Goal: Check status: Check status

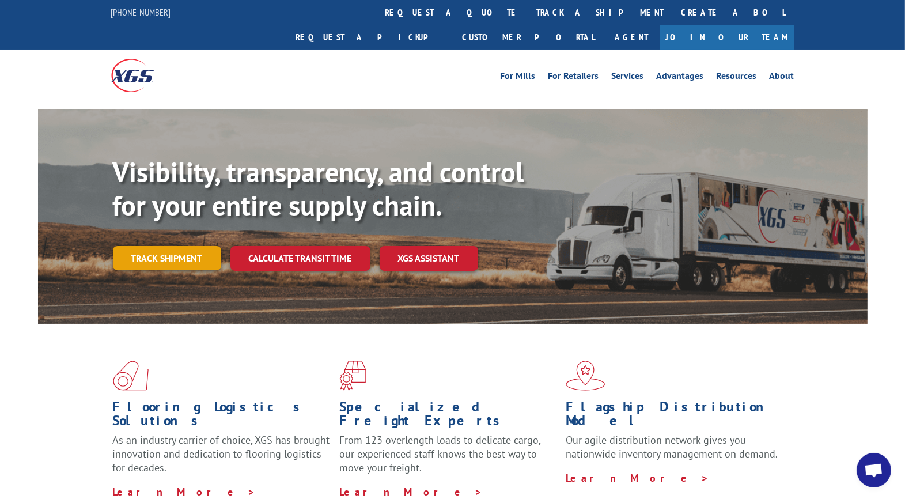
click at [145, 246] on link "Track shipment" at bounding box center [167, 258] width 108 height 24
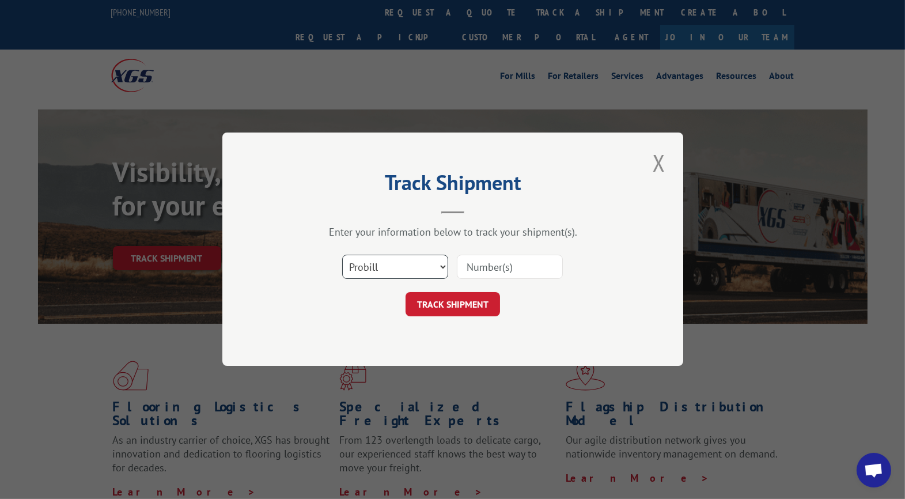
click at [400, 270] on select "Select category... Probill BOL PO" at bounding box center [395, 267] width 106 height 24
select select "bol"
click at [342, 255] on select "Select category... Probill BOL PO" at bounding box center [395, 267] width 106 height 24
click at [507, 268] on input at bounding box center [510, 267] width 106 height 24
type input "CG521738"
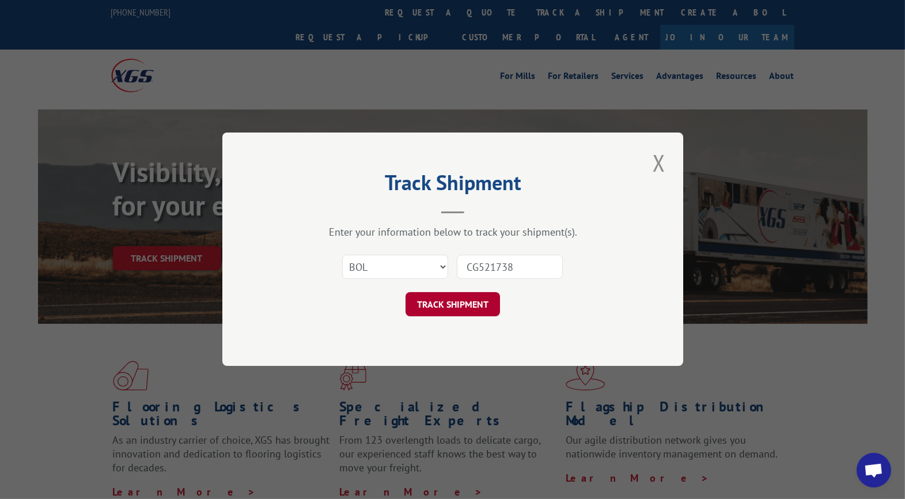
click at [453, 305] on button "TRACK SHIPMENT" at bounding box center [452, 305] width 94 height 24
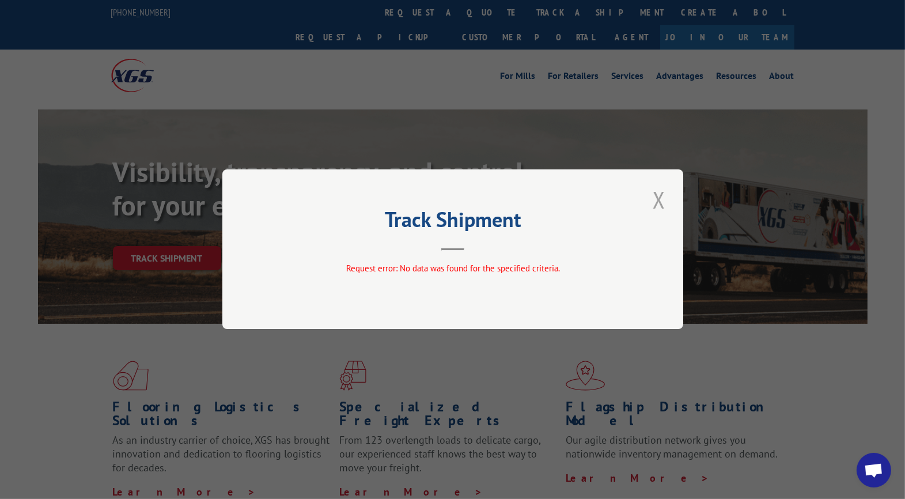
click at [659, 198] on button "Close modal" at bounding box center [659, 200] width 20 height 32
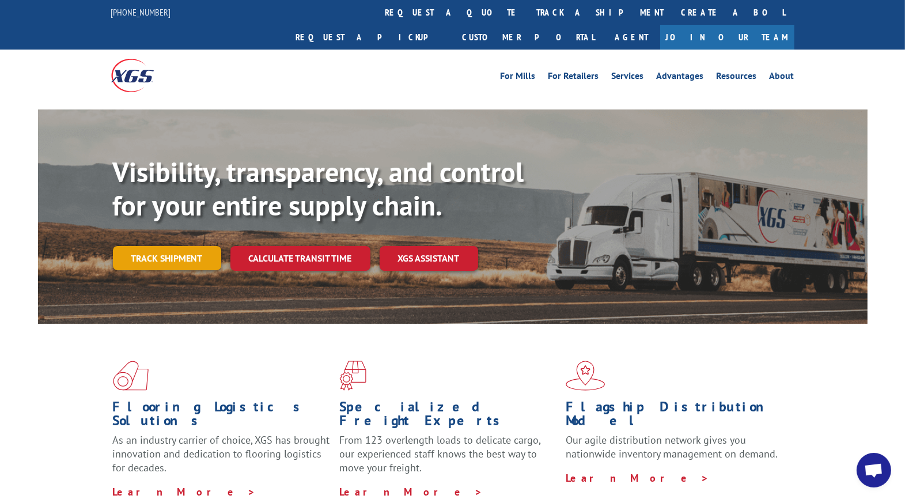
click at [157, 246] on link "Track shipment" at bounding box center [167, 258] width 108 height 24
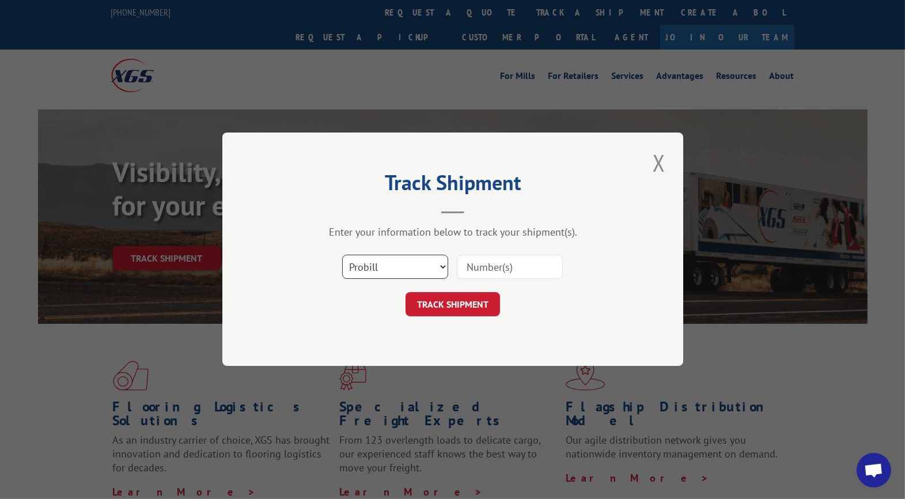
click at [388, 270] on select "Select category... Probill BOL PO" at bounding box center [395, 267] width 106 height 24
select select "bol"
click at [342, 255] on select "Select category... Probill BOL PO" at bounding box center [395, 267] width 106 height 24
click at [499, 267] on input at bounding box center [510, 267] width 106 height 24
type input "UTA#24821389"
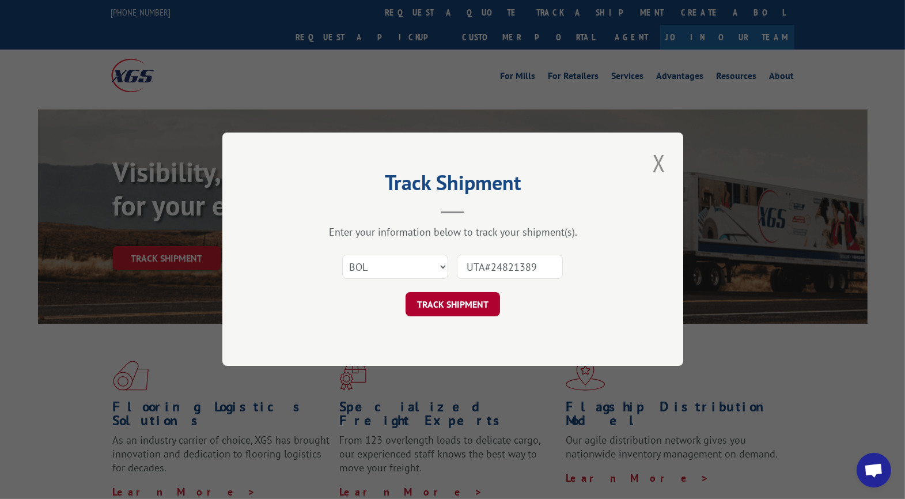
click at [439, 299] on button "TRACK SHIPMENT" at bounding box center [452, 305] width 94 height 24
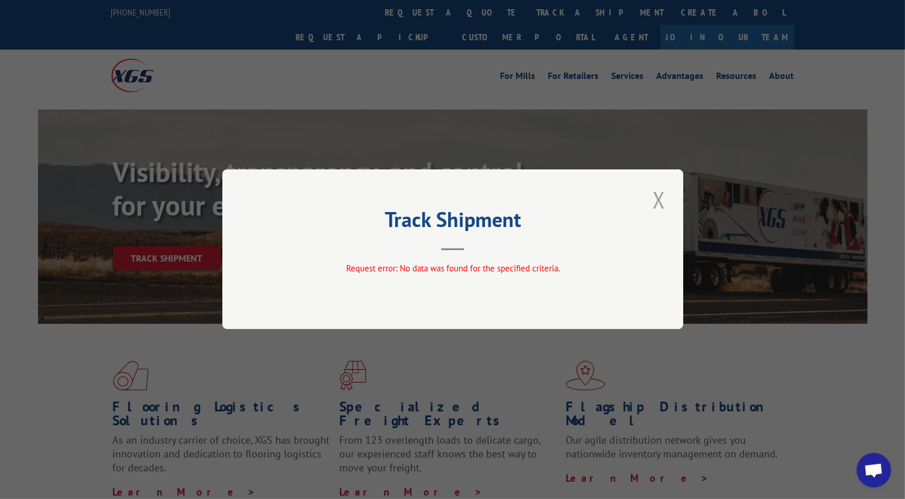
click at [657, 198] on button "Close modal" at bounding box center [659, 200] width 20 height 32
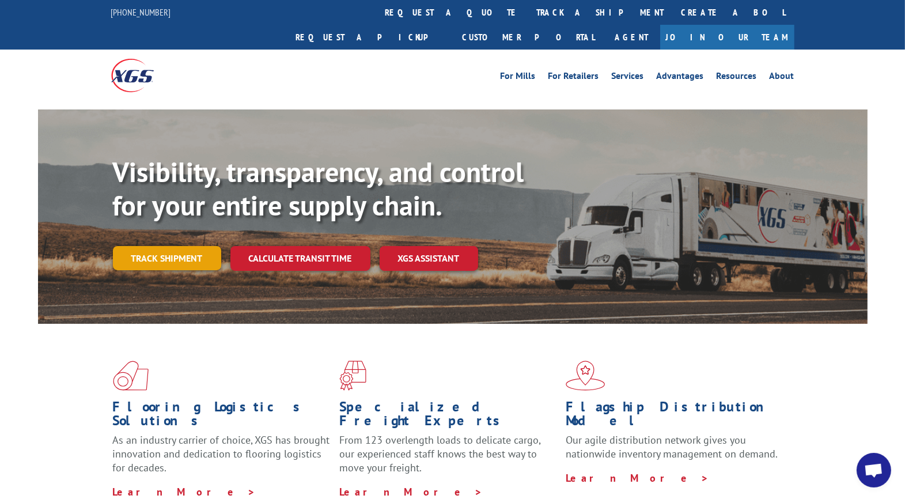
click at [183, 246] on link "Track shipment" at bounding box center [167, 258] width 108 height 24
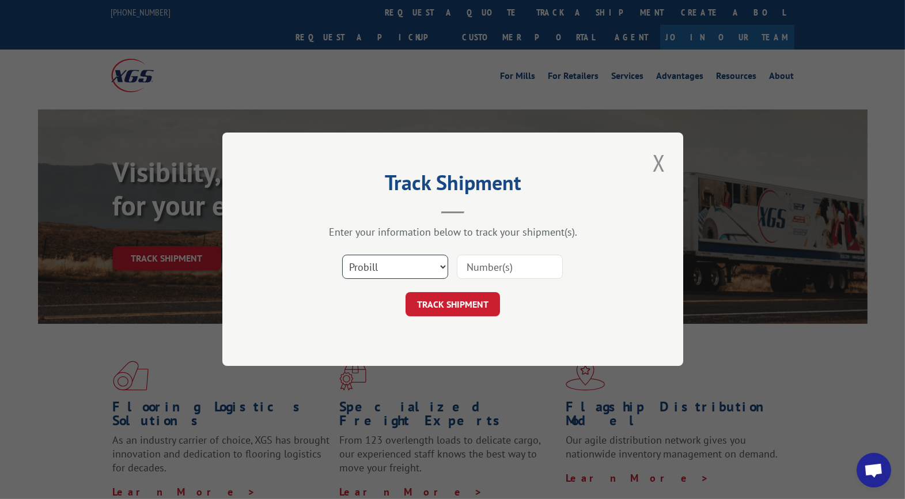
click at [434, 268] on select "Select category... Probill BOL PO" at bounding box center [395, 267] width 106 height 24
select select "bol"
click at [342, 255] on select "Select category... Probill BOL PO" at bounding box center [395, 267] width 106 height 24
click at [504, 267] on input at bounding box center [510, 267] width 106 height 24
type input "24821389"
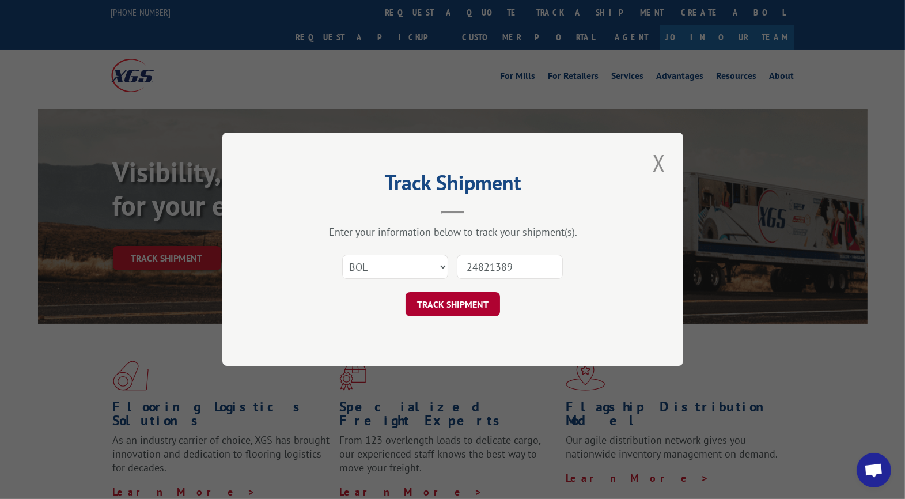
click at [444, 303] on button "TRACK SHIPMENT" at bounding box center [452, 305] width 94 height 24
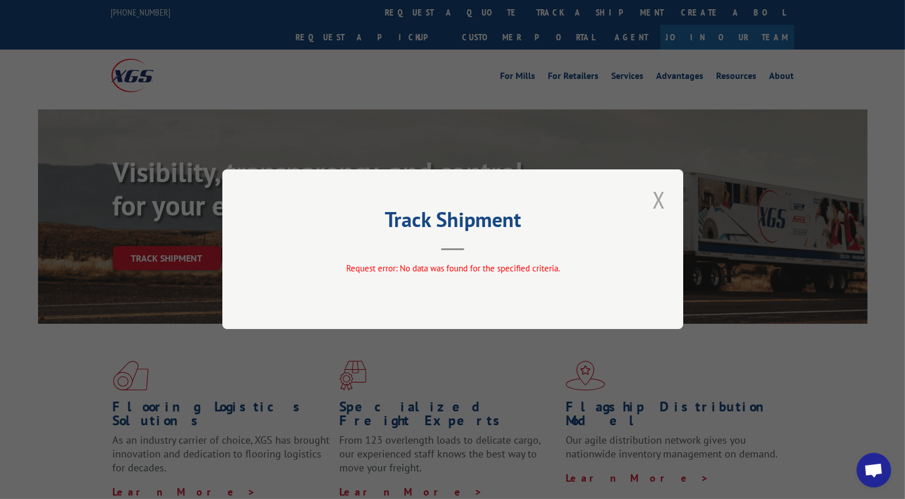
click at [658, 203] on button "Close modal" at bounding box center [659, 200] width 20 height 32
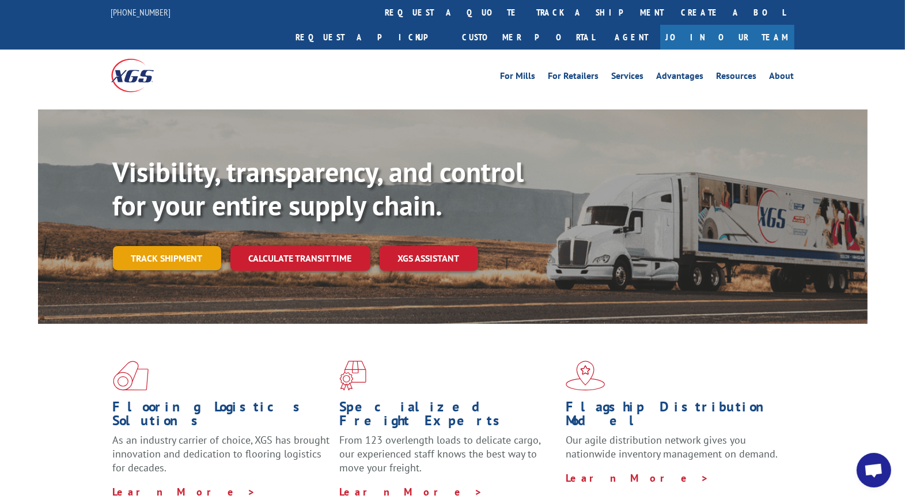
click at [151, 246] on link "Track shipment" at bounding box center [167, 258] width 108 height 24
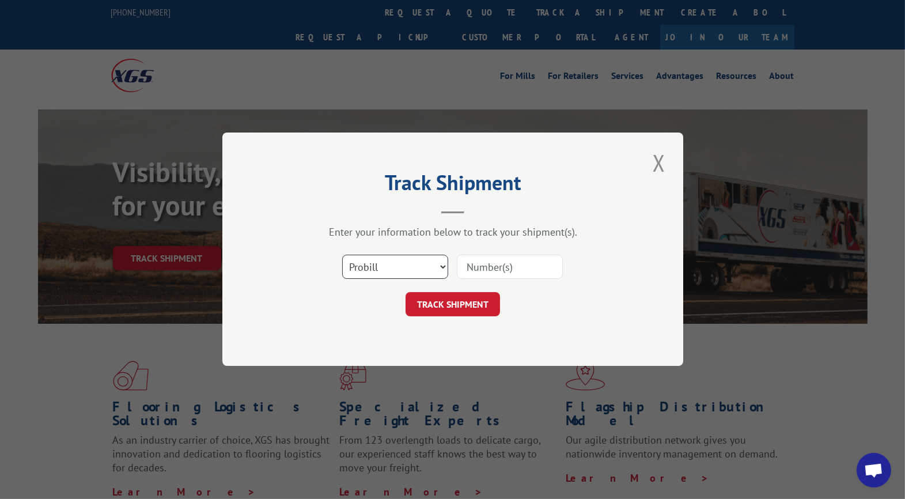
click at [424, 270] on select "Select category... Probill BOL PO" at bounding box center [395, 267] width 106 height 24
select select "po"
click at [342, 255] on select "Select category... Probill BOL PO" at bounding box center [395, 267] width 106 height 24
click at [492, 271] on input at bounding box center [510, 267] width 106 height 24
type input "CG521738"
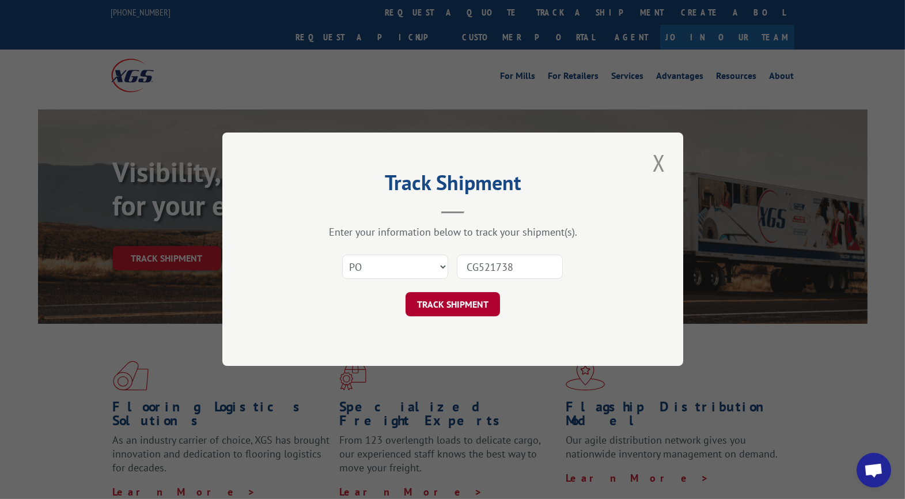
click at [472, 309] on button "TRACK SHIPMENT" at bounding box center [452, 305] width 94 height 24
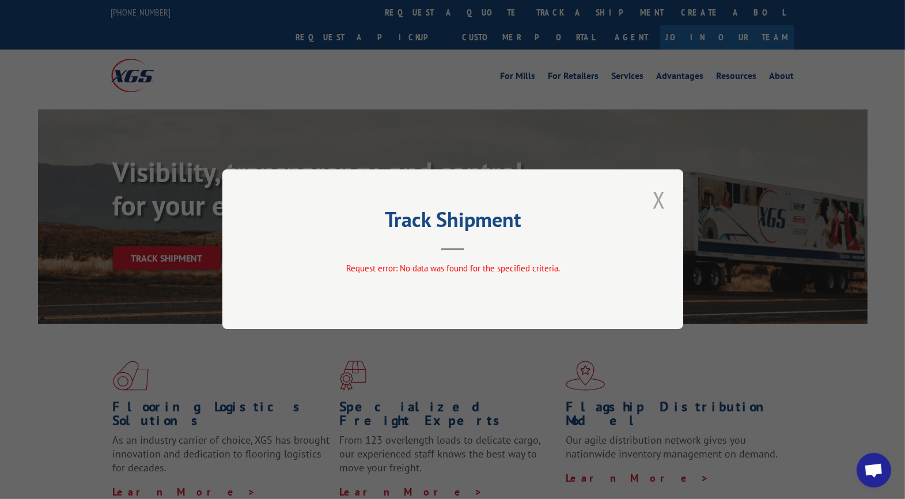
click at [663, 201] on button "Close modal" at bounding box center [659, 200] width 20 height 32
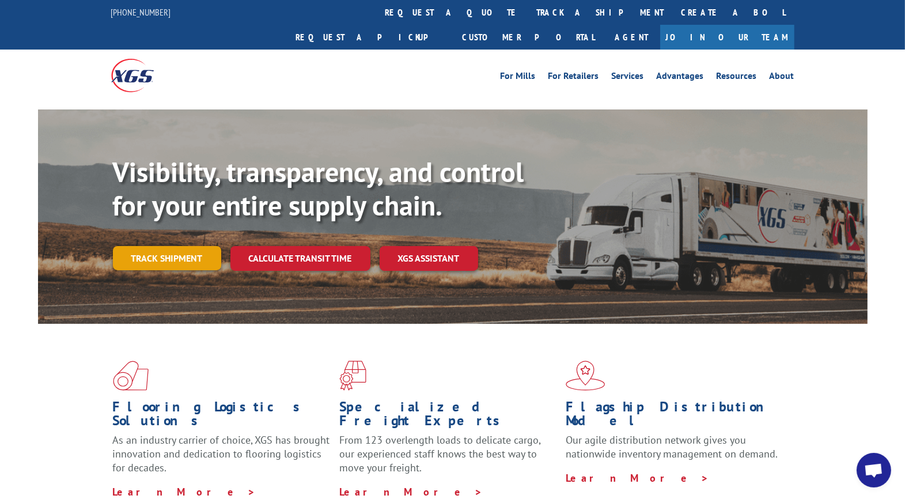
click at [155, 246] on link "Track shipment" at bounding box center [167, 258] width 108 height 24
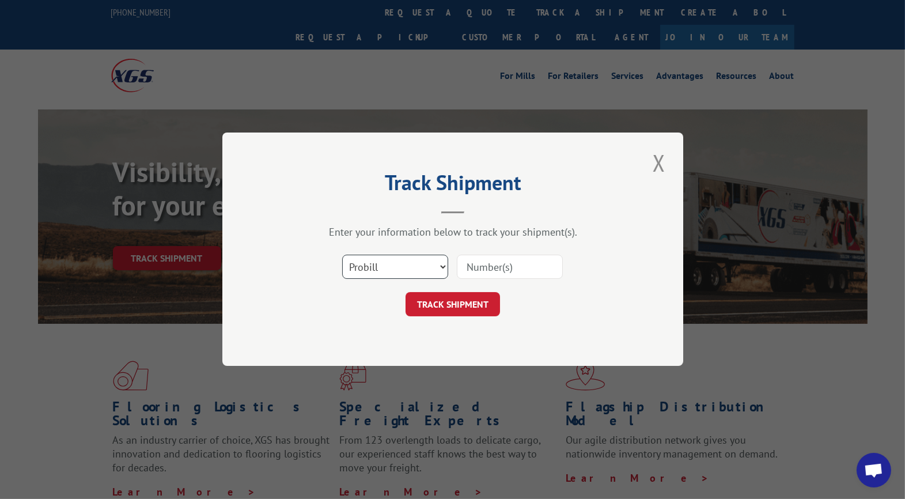
click at [355, 267] on select "Select category... Probill BOL PO" at bounding box center [395, 267] width 106 height 24
select select "po"
click at [342, 255] on select "Select category... Probill BOL PO" at bounding box center [395, 267] width 106 height 24
click at [479, 268] on input at bounding box center [510, 267] width 106 height 24
type input "UTA#24821389"
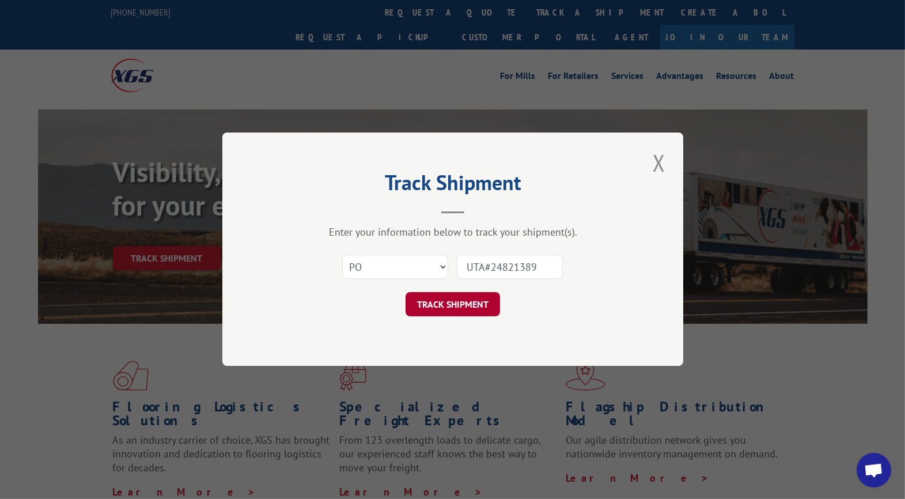
click at [455, 306] on button "TRACK SHIPMENT" at bounding box center [452, 305] width 94 height 24
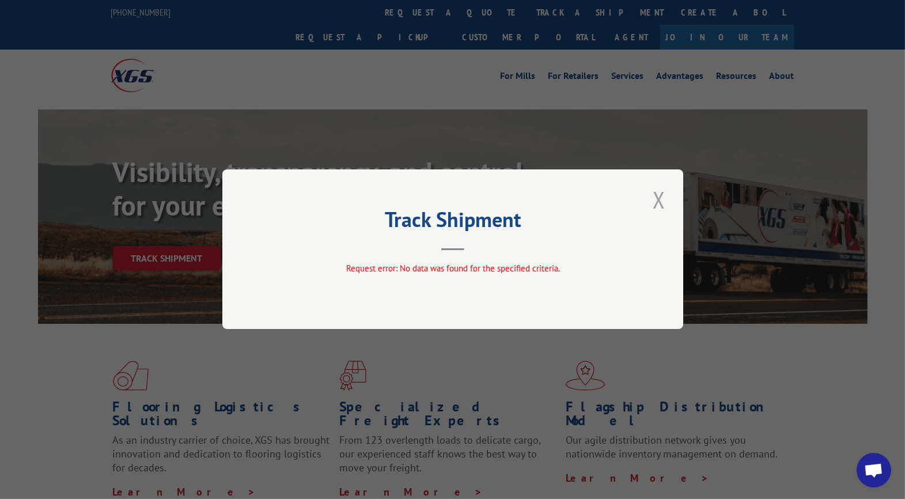
click at [661, 204] on button "Close modal" at bounding box center [659, 200] width 20 height 32
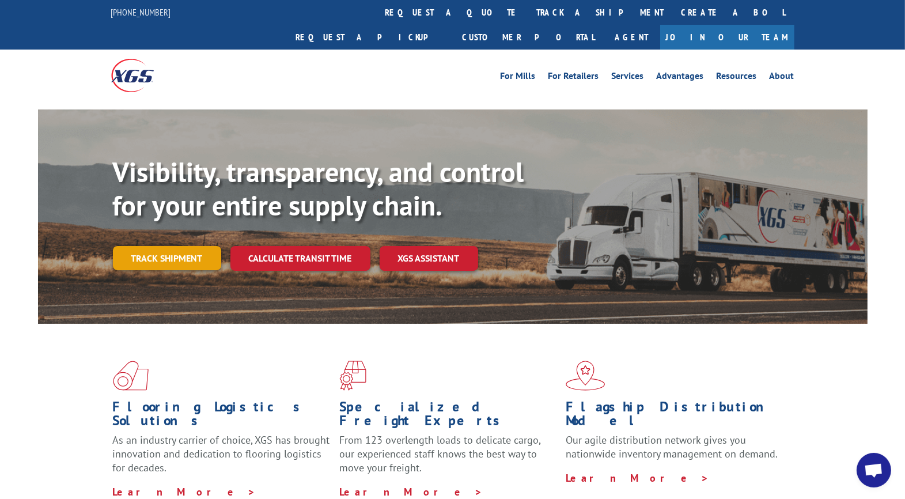
click at [152, 246] on link "Track shipment" at bounding box center [167, 258] width 108 height 24
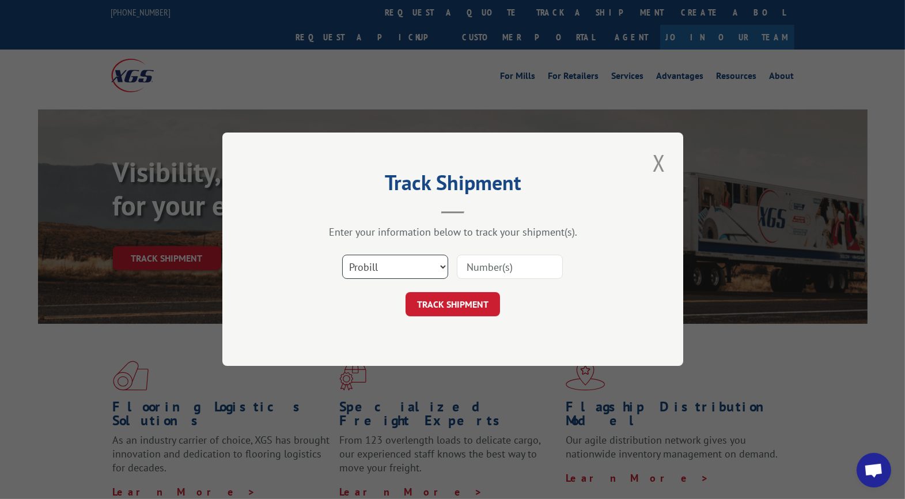
click at [356, 263] on select "Select category... Probill BOL PO" at bounding box center [395, 267] width 106 height 24
select select "po"
click at [342, 255] on select "Select category... Probill BOL PO" at bounding box center [395, 267] width 106 height 24
click at [497, 268] on input at bounding box center [510, 267] width 106 height 24
type input "24821389"
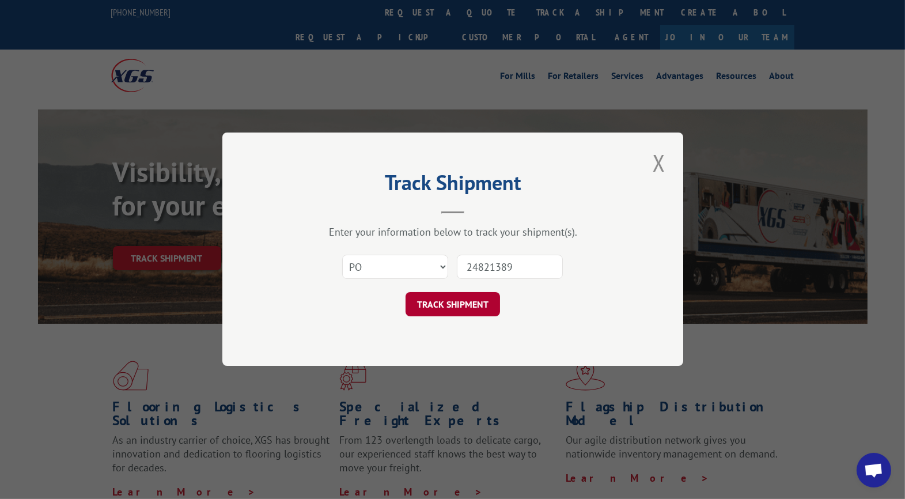
click at [465, 306] on button "TRACK SHIPMENT" at bounding box center [452, 305] width 94 height 24
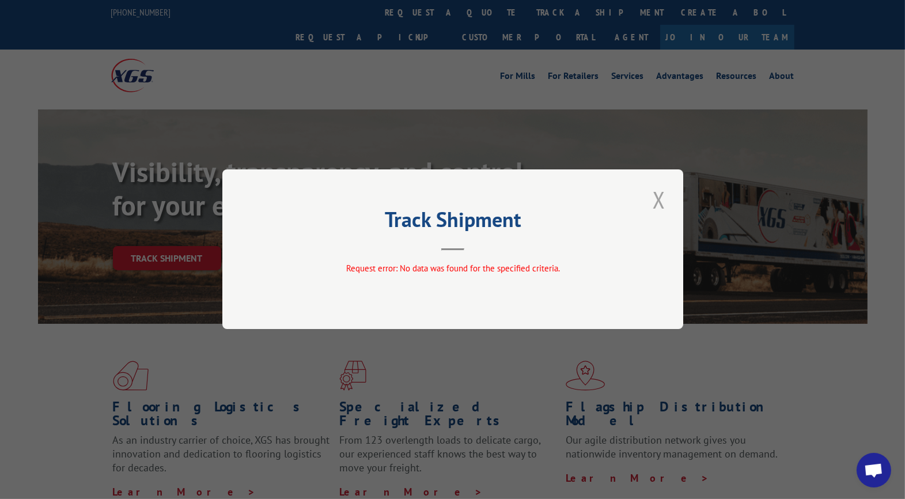
click at [656, 198] on button "Close modal" at bounding box center [659, 200] width 20 height 32
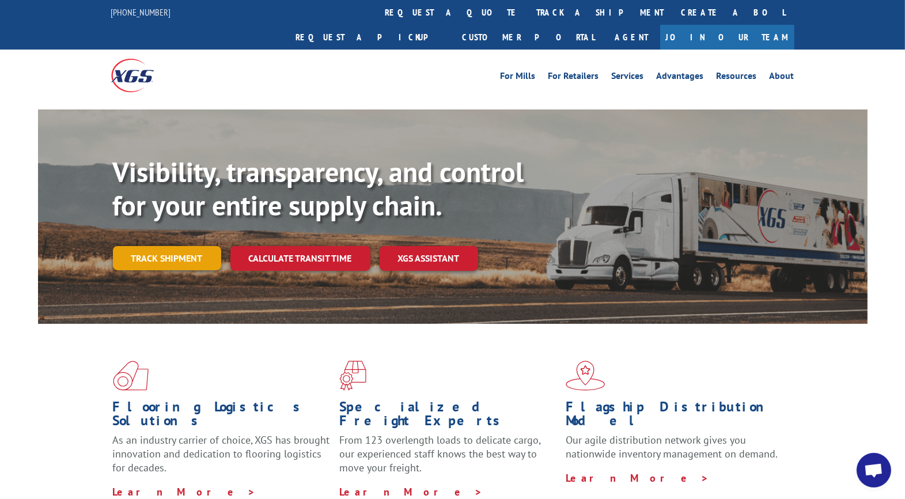
click at [160, 246] on link "Track shipment" at bounding box center [167, 258] width 108 height 24
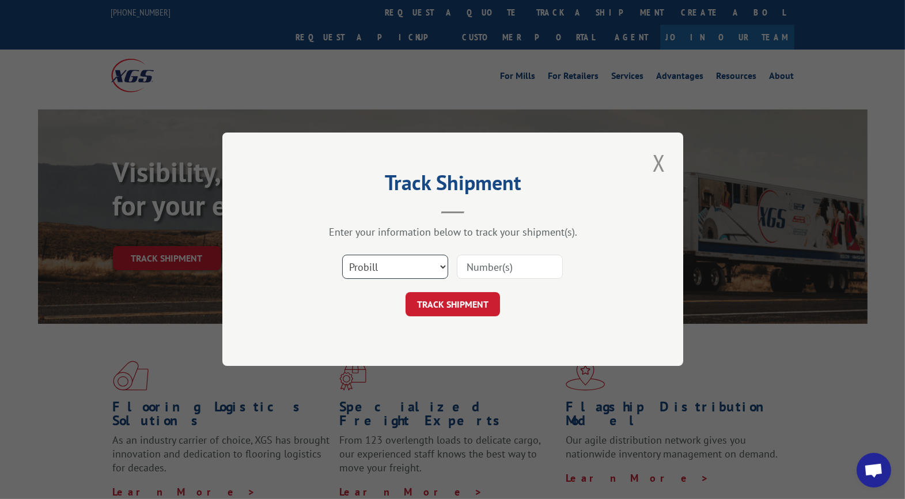
click at [393, 267] on select "Select category... Probill BOL PO" at bounding box center [395, 267] width 106 height 24
click at [342, 255] on select "Select category... Probill BOL PO" at bounding box center [395, 267] width 106 height 24
click at [484, 268] on input at bounding box center [510, 267] width 106 height 24
type input "CG521738"
click at [457, 306] on button "TRACK SHIPMENT" at bounding box center [452, 305] width 94 height 24
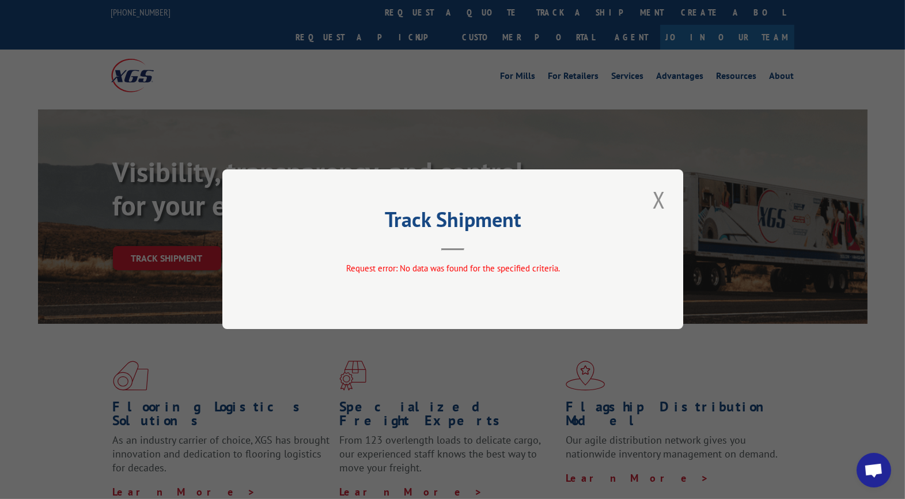
drag, startPoint x: 657, startPoint y: 203, endPoint x: 606, endPoint y: 223, distance: 55.1
click at [653, 205] on button "Close modal" at bounding box center [659, 200] width 20 height 32
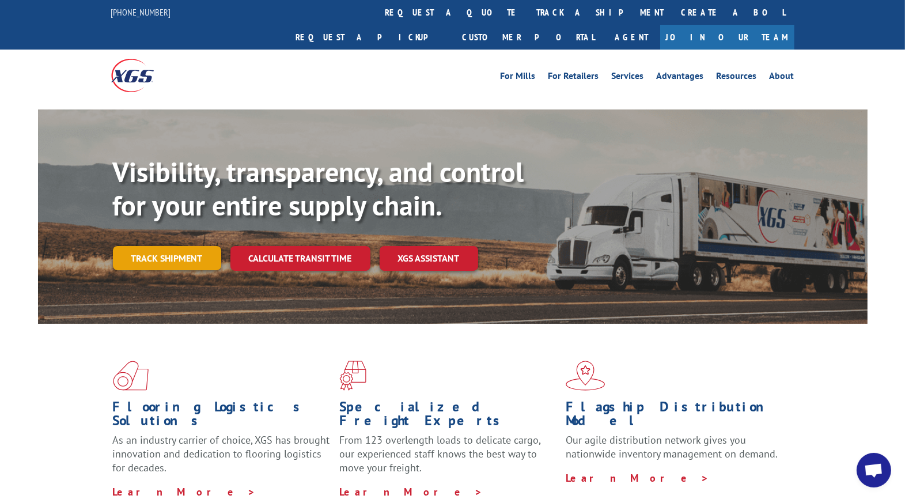
click at [188, 246] on link "Track shipment" at bounding box center [167, 258] width 108 height 24
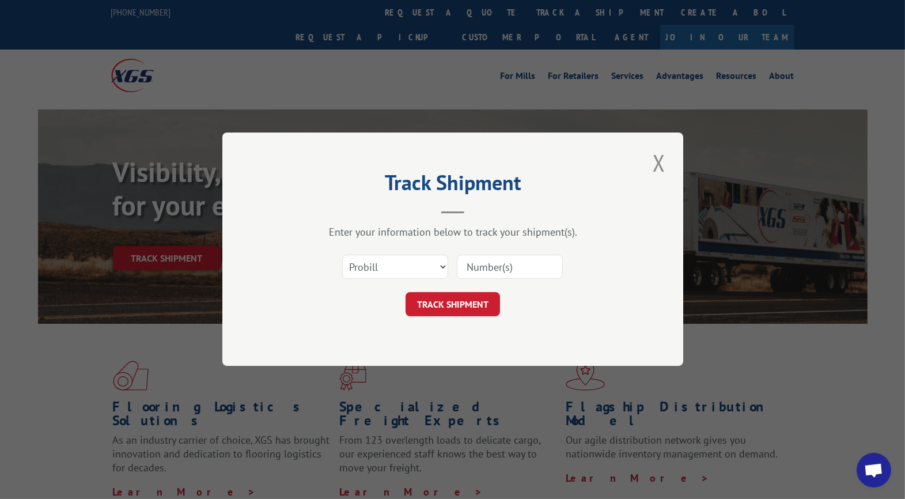
click at [468, 264] on input at bounding box center [510, 267] width 106 height 24
type input "UTA#24821389"
click at [447, 304] on button "TRACK SHIPMENT" at bounding box center [452, 305] width 94 height 24
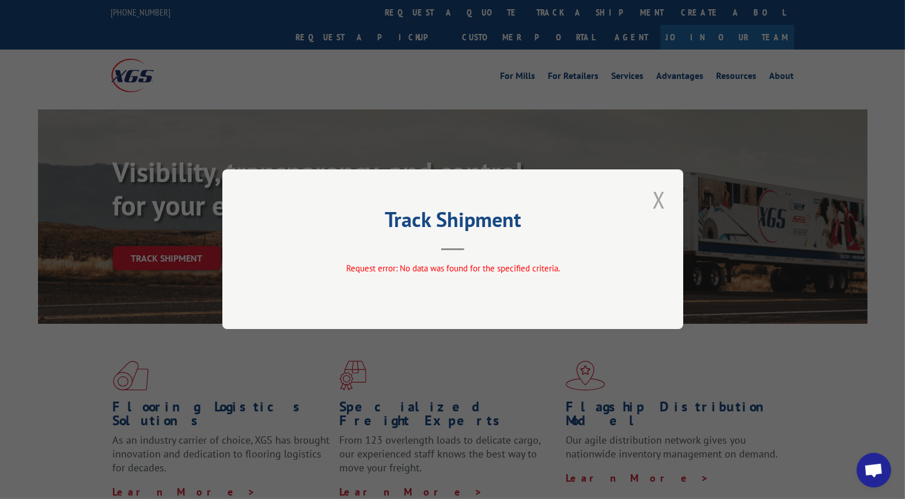
click at [659, 200] on button "Close modal" at bounding box center [659, 200] width 20 height 32
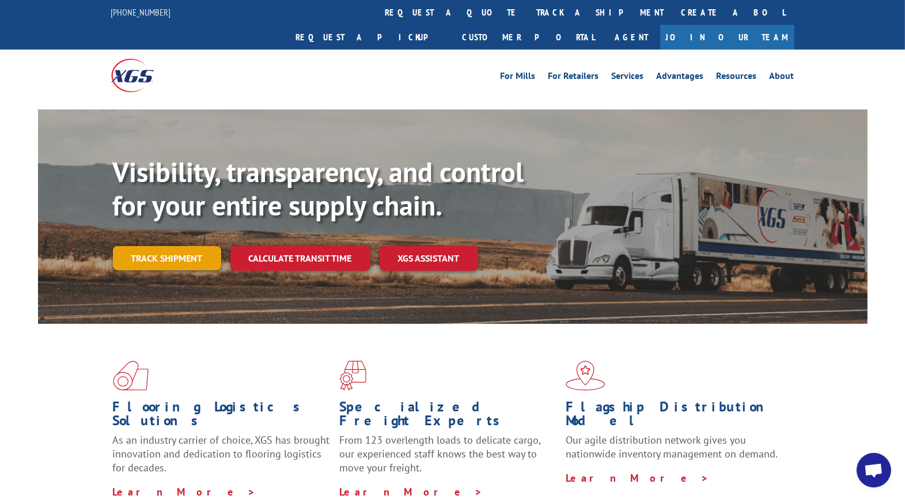
click at [153, 246] on link "Track shipment" at bounding box center [167, 258] width 108 height 24
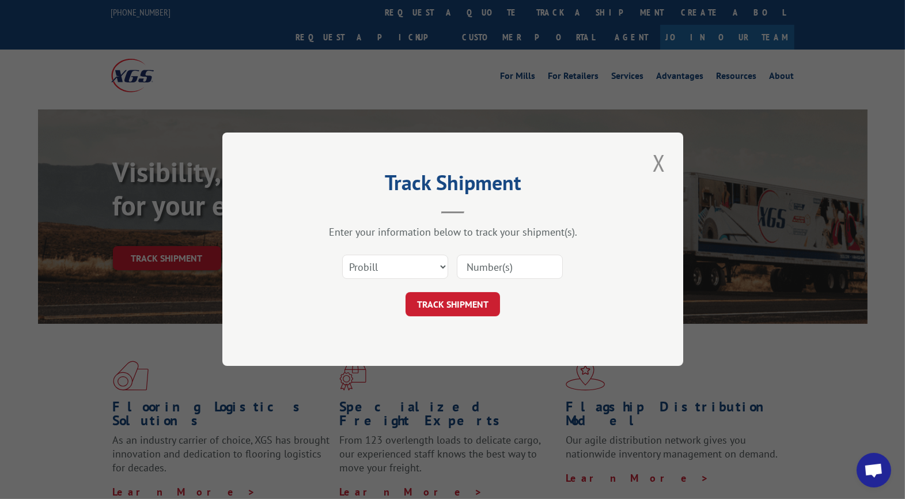
click at [491, 270] on input at bounding box center [510, 267] width 106 height 24
type input "24821389"
click at [461, 299] on button "TRACK SHIPMENT" at bounding box center [452, 305] width 94 height 24
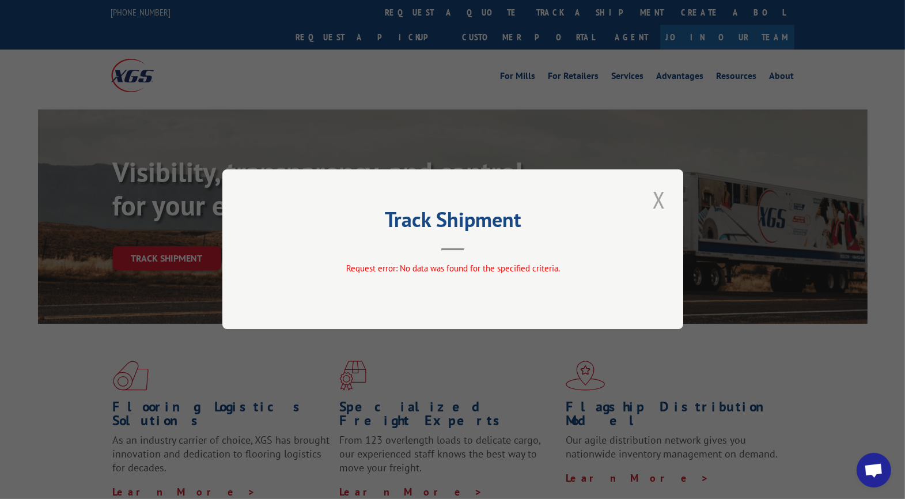
click at [658, 200] on button "Close modal" at bounding box center [659, 200] width 20 height 32
